Goal: Information Seeking & Learning: Learn about a topic

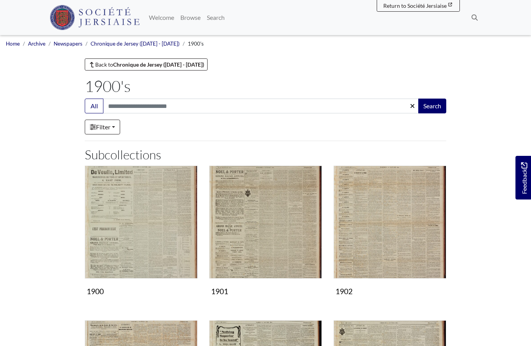
click at [275, 235] on img "Subcollection" at bounding box center [265, 221] width 113 height 113
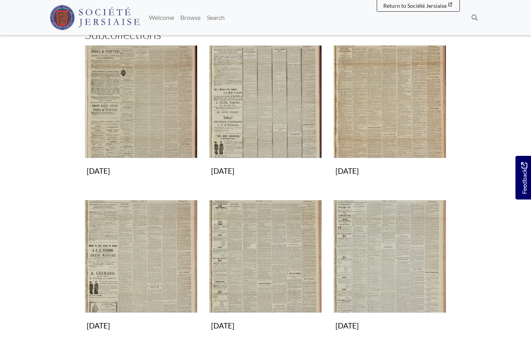
scroll to position [123, 0]
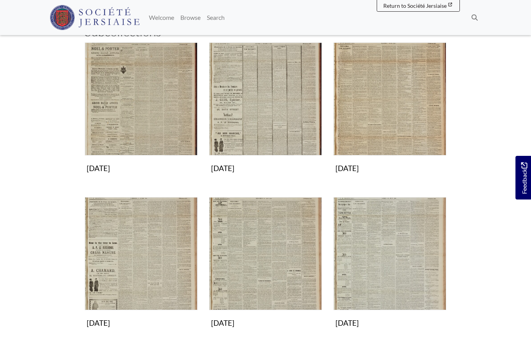
click at [141, 266] on img "Subcollection" at bounding box center [141, 253] width 113 height 113
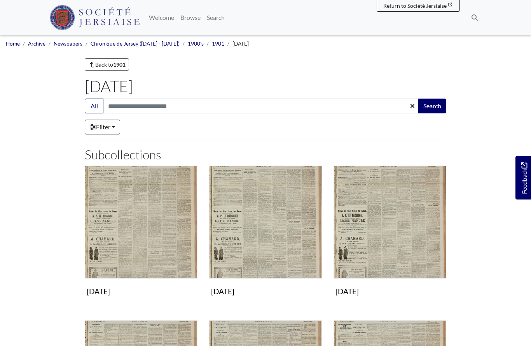
click at [374, 219] on img "Subcollection" at bounding box center [390, 221] width 113 height 113
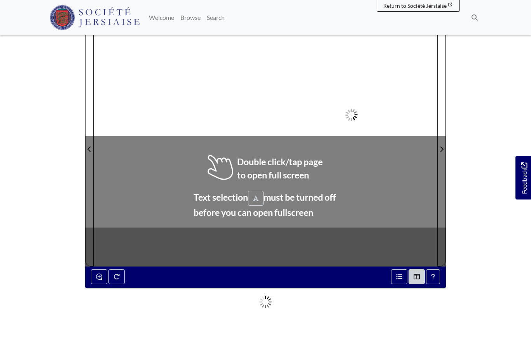
scroll to position [98, 0]
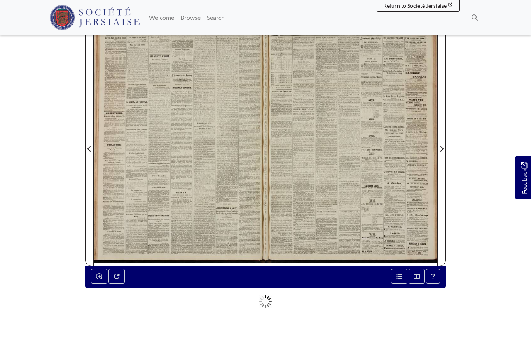
scroll to position [132, 0]
